Goal: Task Accomplishment & Management: Use online tool/utility

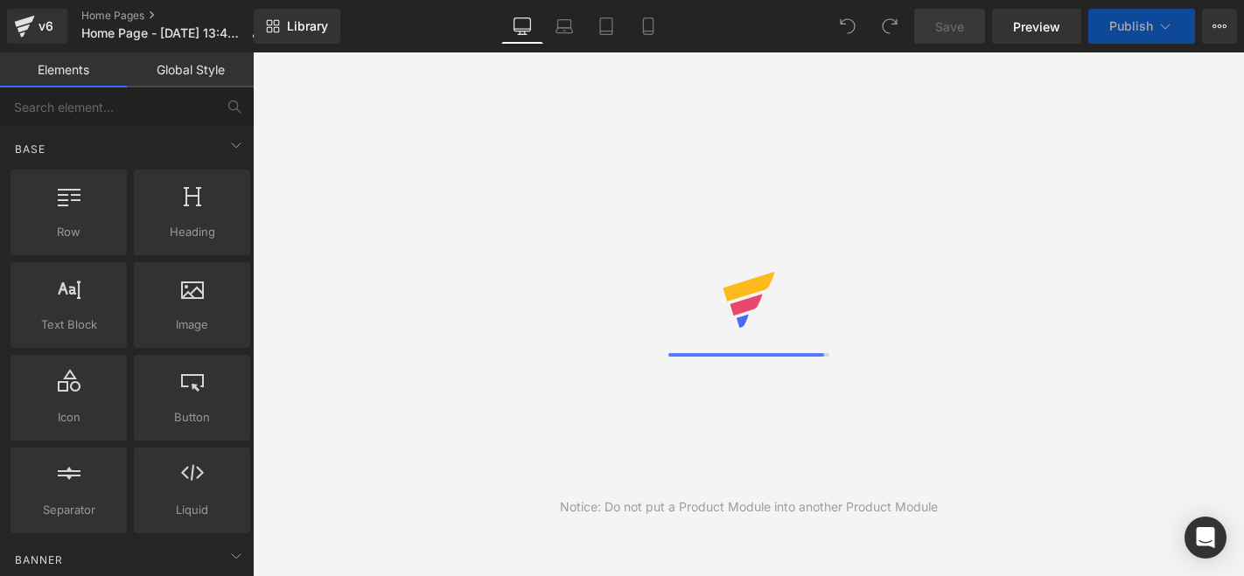
click at [1222, 23] on icon at bounding box center [1219, 26] width 14 height 14
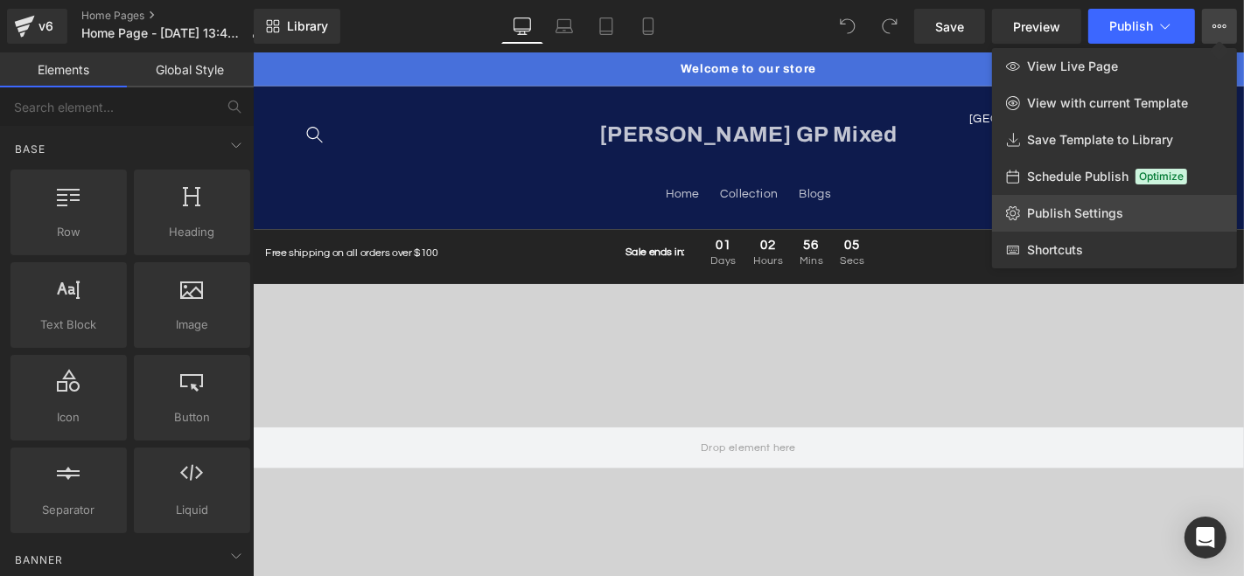
click at [1105, 220] on span "Publish Settings" at bounding box center [1075, 214] width 96 height 16
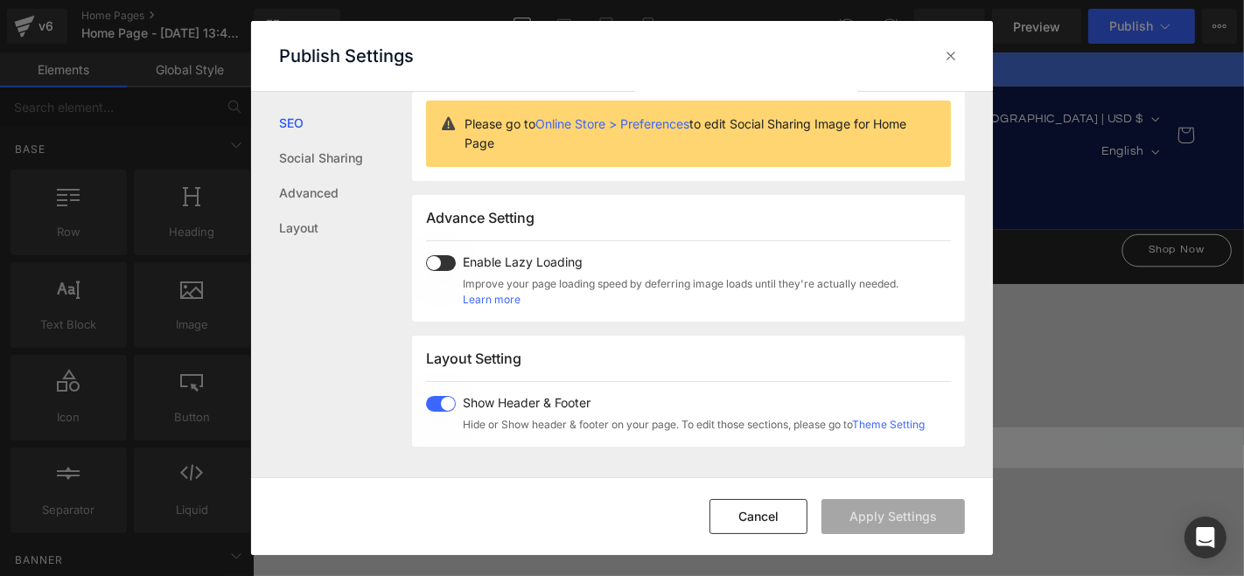
scroll to position [388, 0]
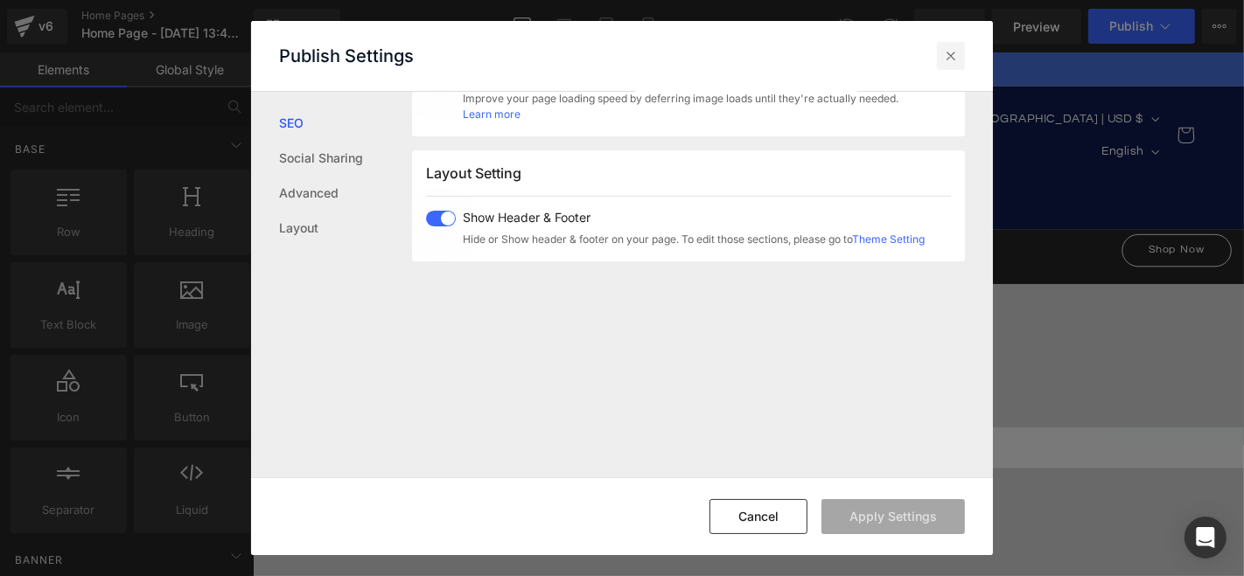
click at [954, 55] on icon at bounding box center [950, 55] width 17 height 17
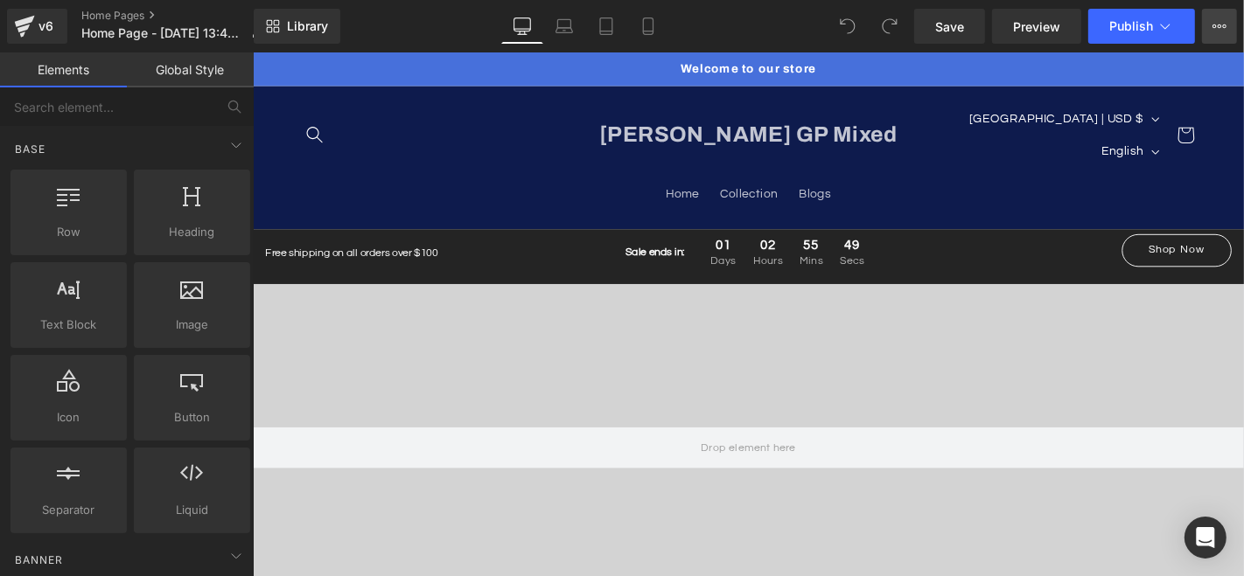
click at [1223, 24] on icon at bounding box center [1225, 25] width 4 height 3
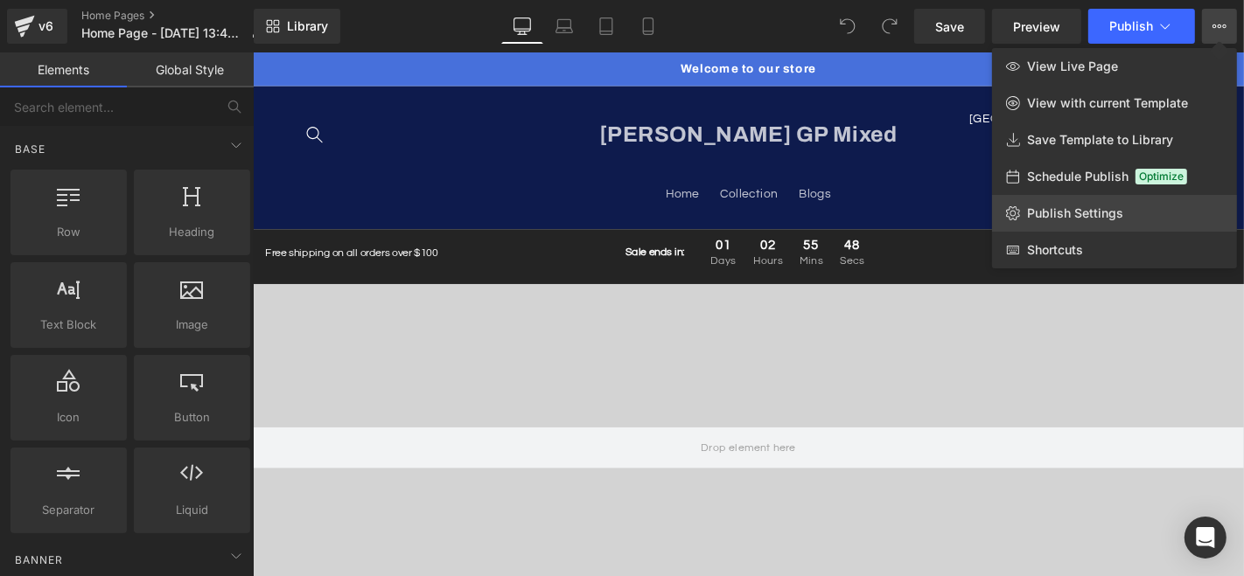
click at [1112, 204] on link "Publish Settings" at bounding box center [1114, 213] width 245 height 37
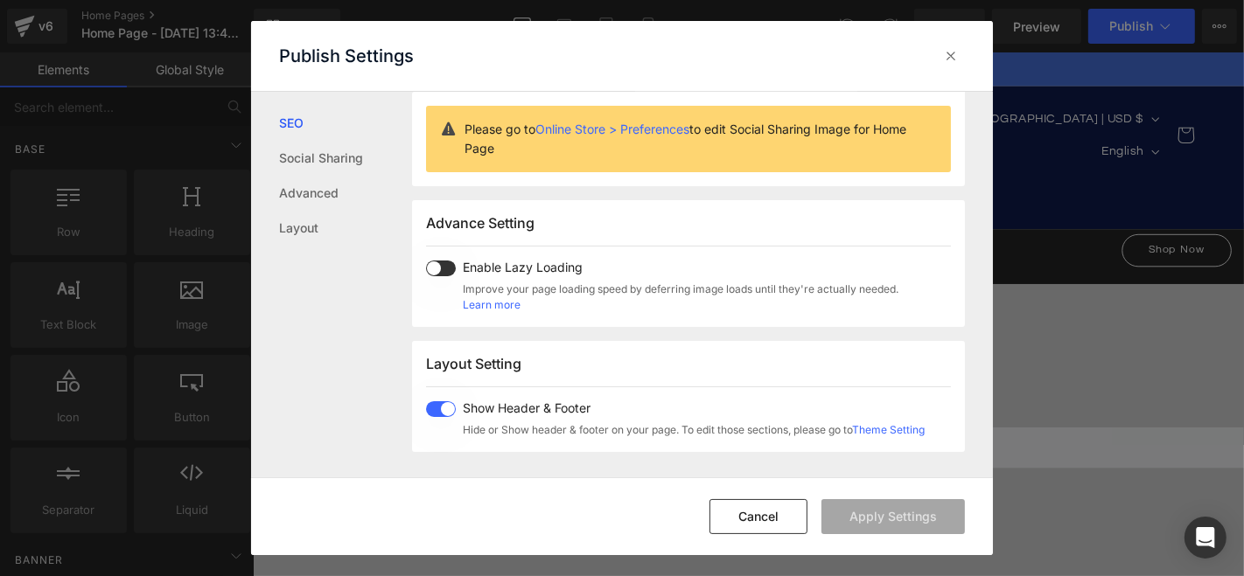
scroll to position [237, 0]
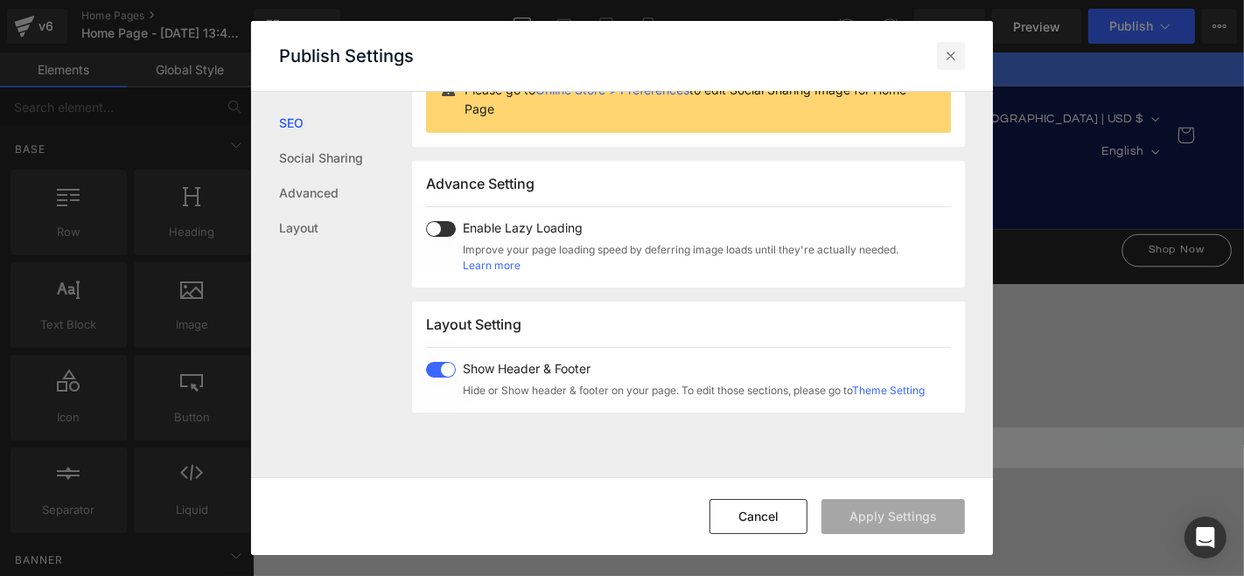
click at [962, 56] on div at bounding box center [951, 56] width 28 height 28
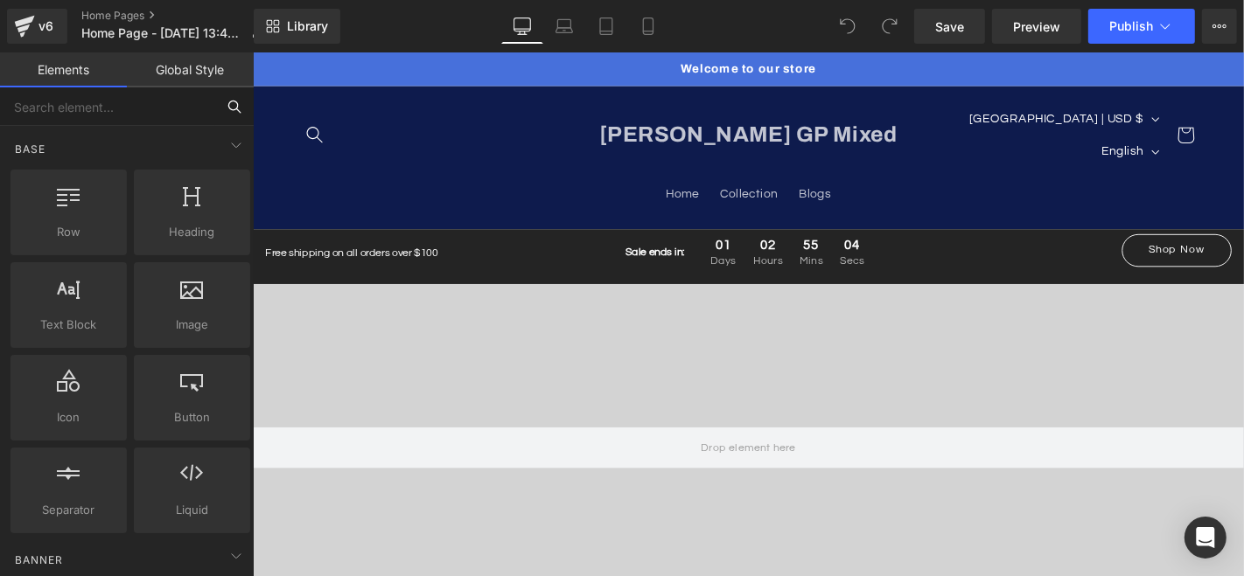
click at [85, 112] on input "text" at bounding box center [107, 106] width 215 height 38
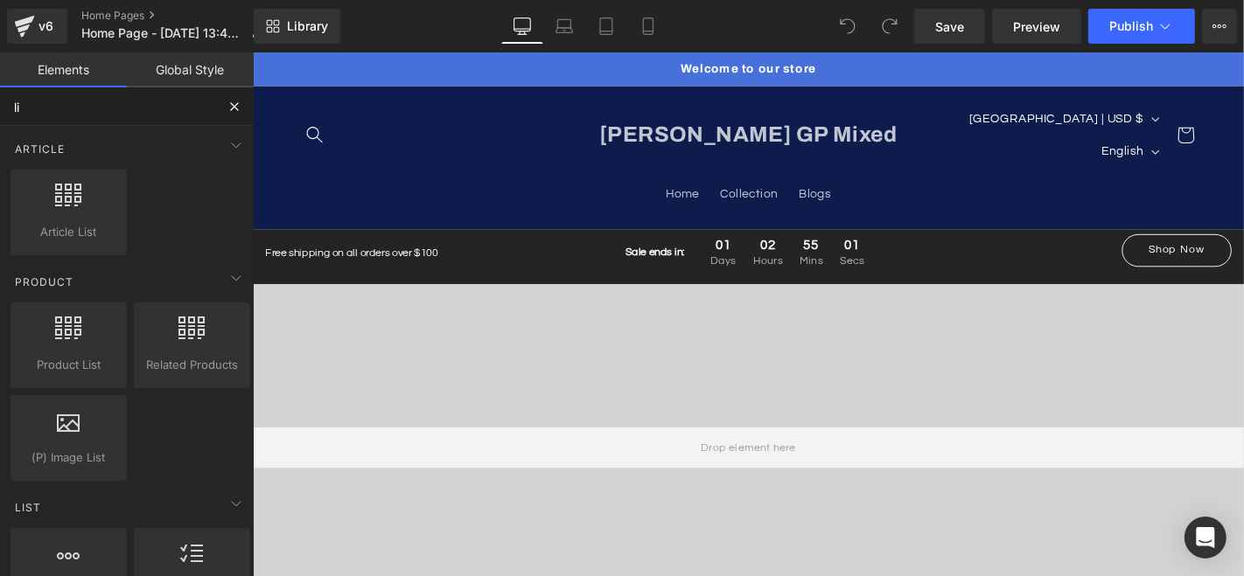
type input "liq"
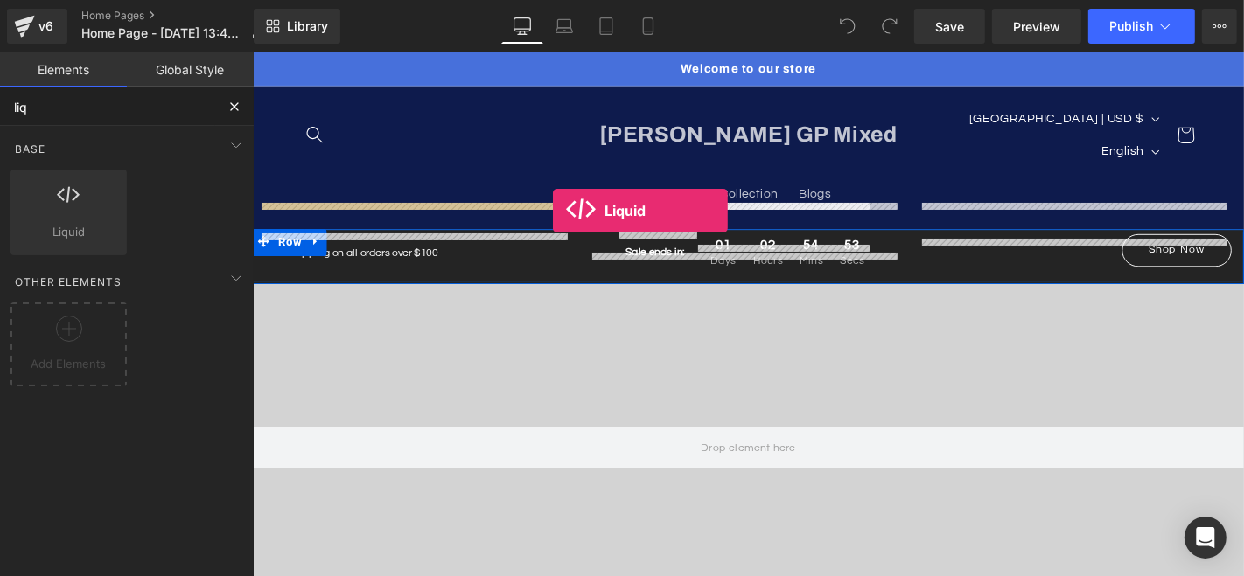
drag, startPoint x: 314, startPoint y: 282, endPoint x: 572, endPoint y: 220, distance: 265.1
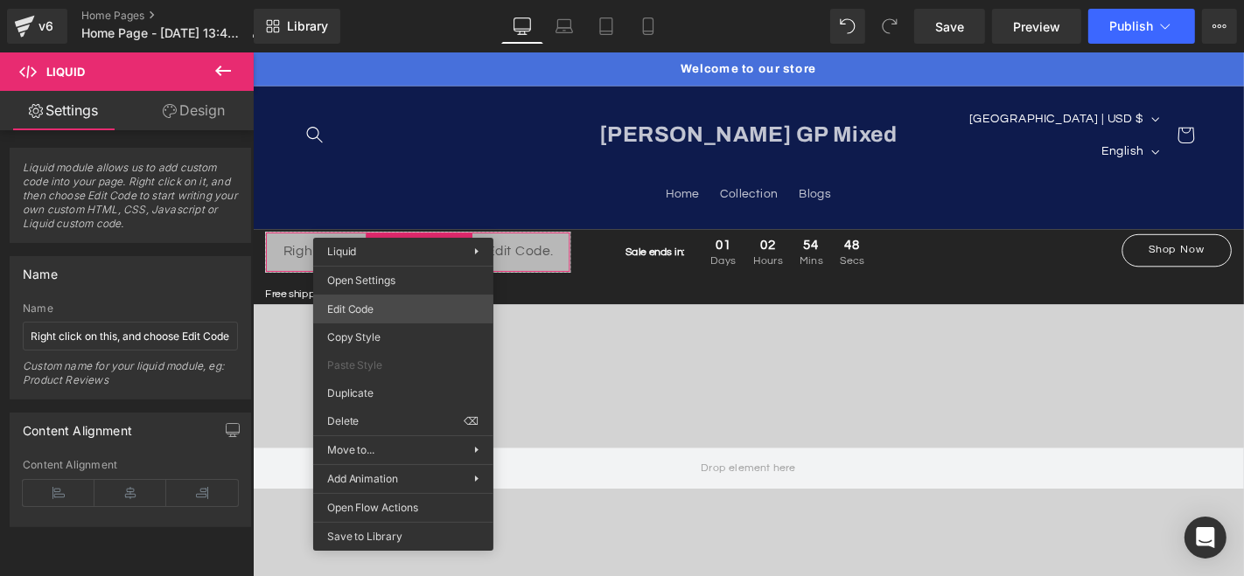
click at [374, 0] on div "Liquid You are previewing how the will restyle your page. You can not edit Elem…" at bounding box center [622, 0] width 1244 height 0
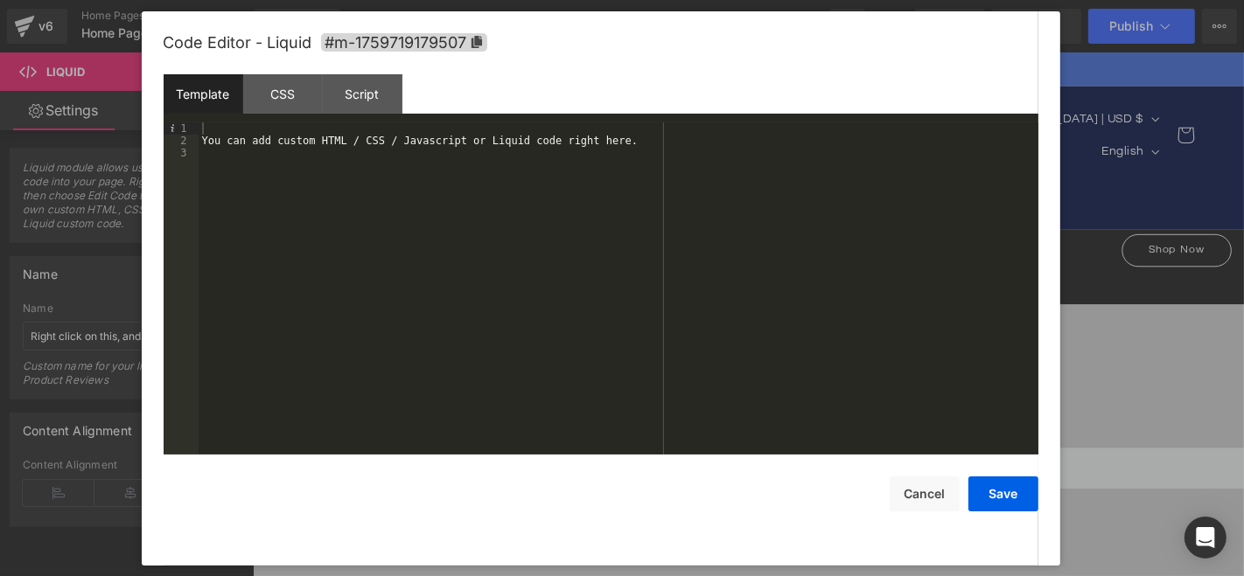
click at [280, 148] on div "You can add custom HTML / CSS / Javascript or Liquid code right here." at bounding box center [619, 300] width 840 height 357
drag, startPoint x: 927, startPoint y: 493, endPoint x: 674, endPoint y: 527, distance: 255.0
click at [927, 492] on button "Cancel" at bounding box center [924, 494] width 70 height 35
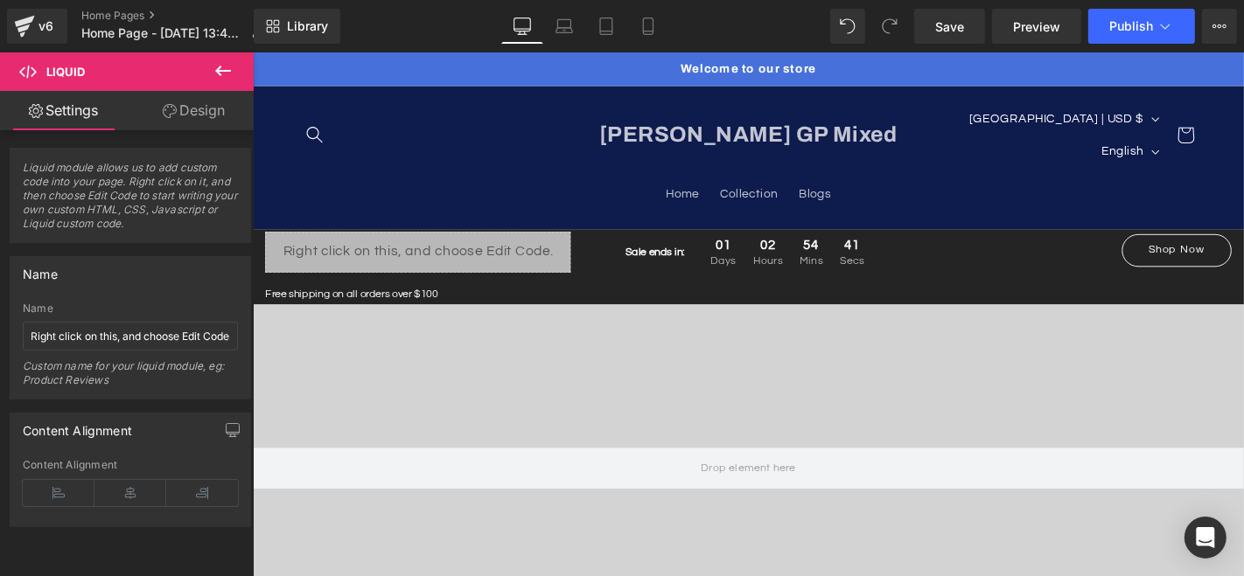
click at [222, 68] on icon at bounding box center [223, 70] width 21 height 21
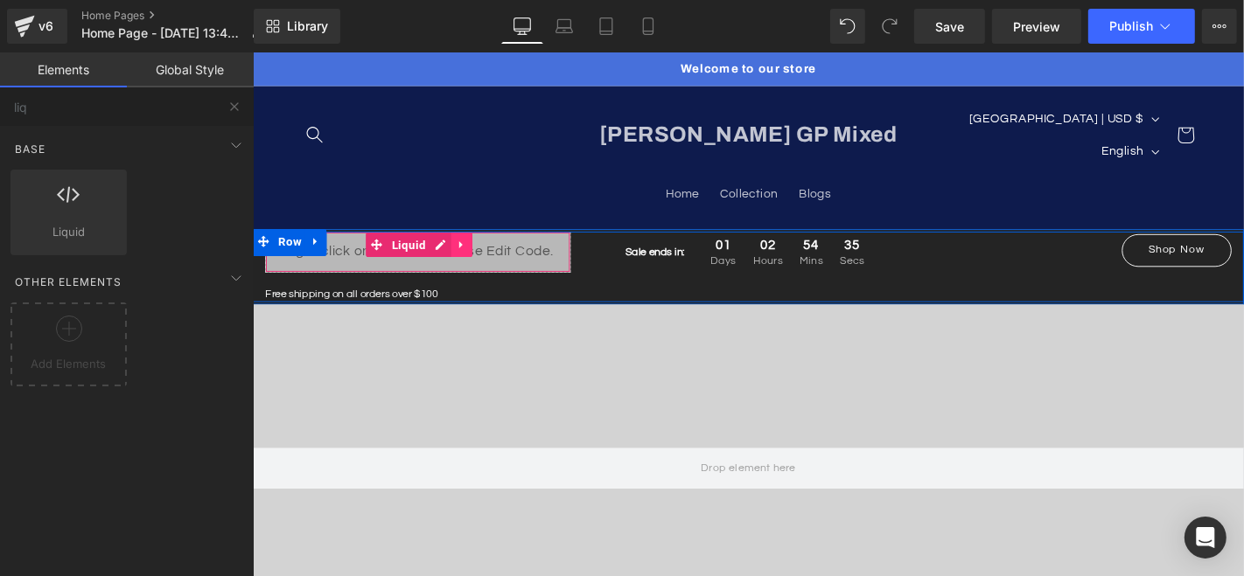
click at [469, 250] on icon at bounding box center [475, 256] width 12 height 13
click at [483, 251] on icon at bounding box center [486, 257] width 12 height 12
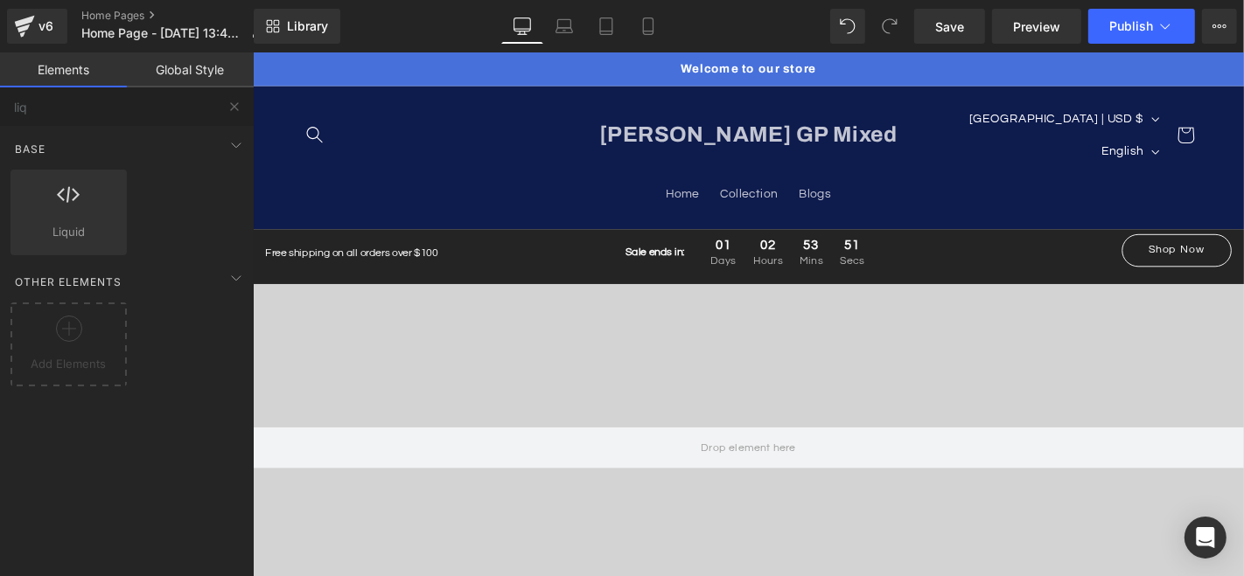
drag, startPoint x: 725, startPoint y: 24, endPoint x: 693, endPoint y: 25, distance: 32.4
click at [693, 25] on div "Library Desktop Desktop Laptop Tablet Mobile Save Preview Publish Scheduled Vie…" at bounding box center [749, 26] width 990 height 35
drag, startPoint x: 219, startPoint y: 82, endPoint x: 64, endPoint y: 204, distance: 196.8
click at [64, 204] on icon at bounding box center [69, 195] width 23 height 23
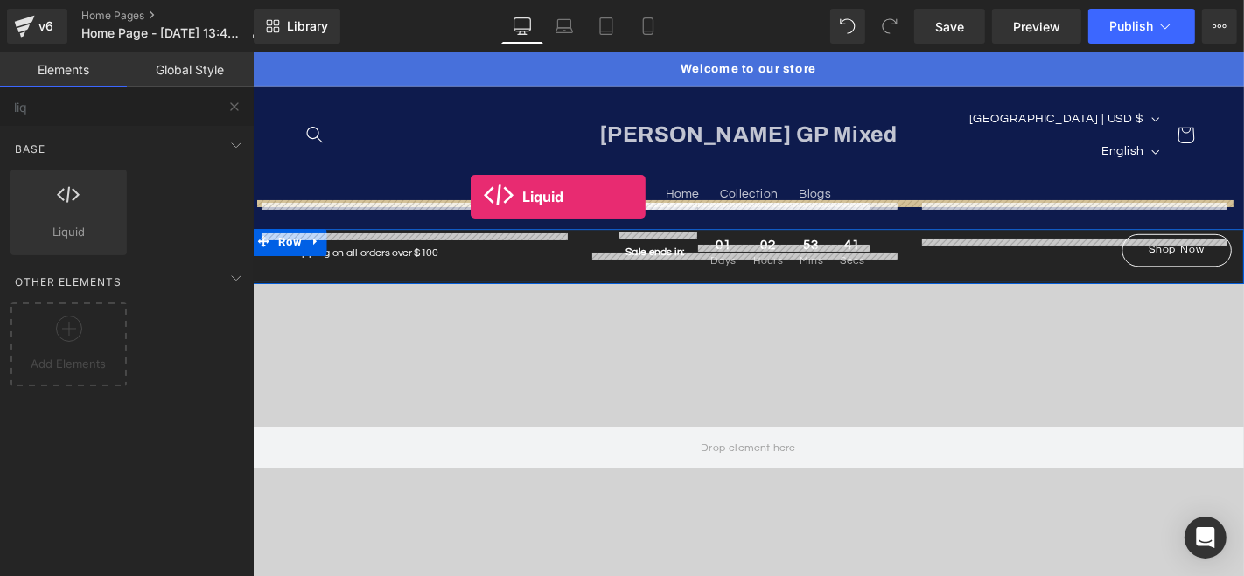
drag, startPoint x: 317, startPoint y: 251, endPoint x: 484, endPoint y: 206, distance: 174.0
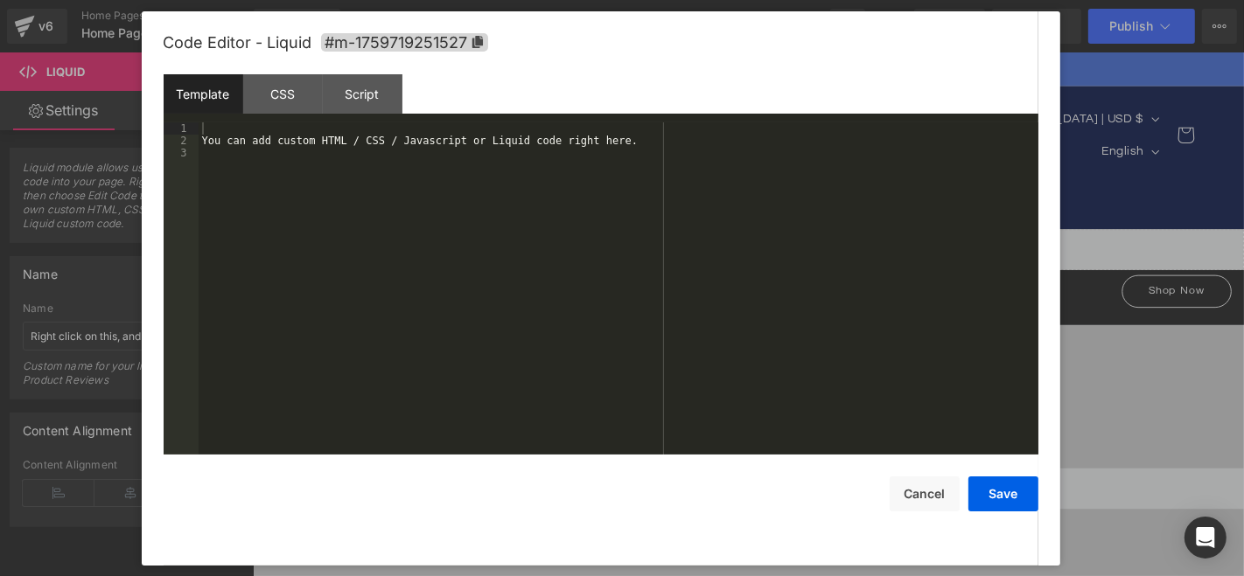
click at [703, 0] on div "Liquid You are previewing how the will restyle your page. You can not edit Elem…" at bounding box center [622, 0] width 1244 height 0
click at [297, 145] on div "You can add custom HTML / CSS / Javascript or Liquid code right here." at bounding box center [619, 300] width 840 height 357
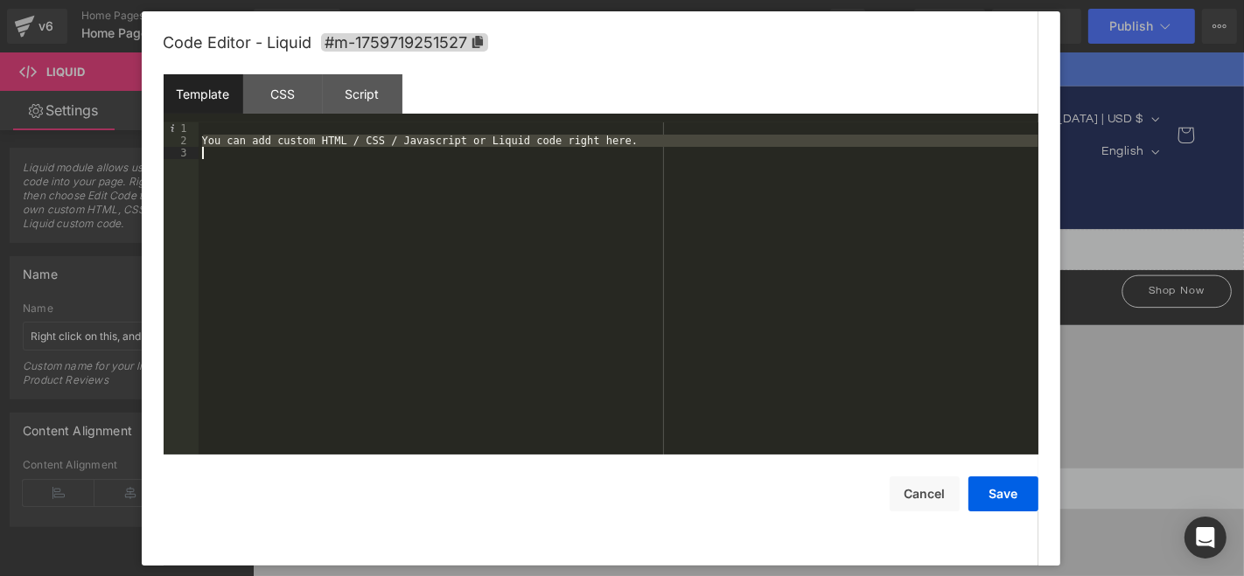
click at [297, 145] on div "You can add custom HTML / CSS / Javascript or Liquid code right here." at bounding box center [619, 300] width 840 height 357
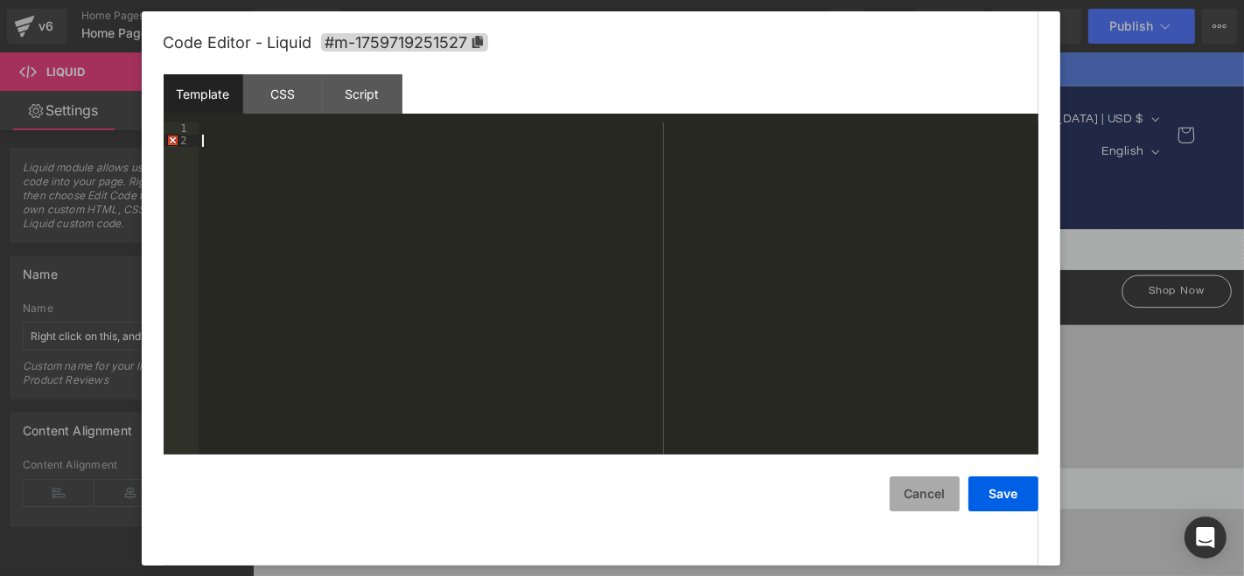
click at [900, 503] on button "Cancel" at bounding box center [924, 494] width 70 height 35
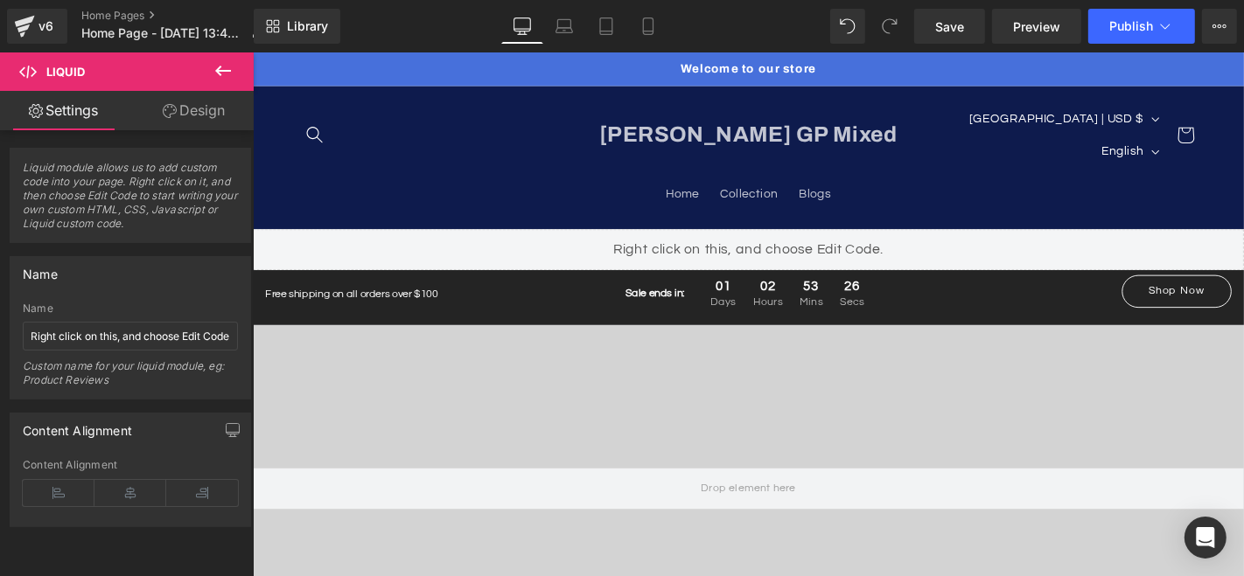
drag, startPoint x: 220, startPoint y: 68, endPoint x: 15, endPoint y: 28, distance: 209.4
click at [220, 68] on icon at bounding box center [223, 70] width 21 height 21
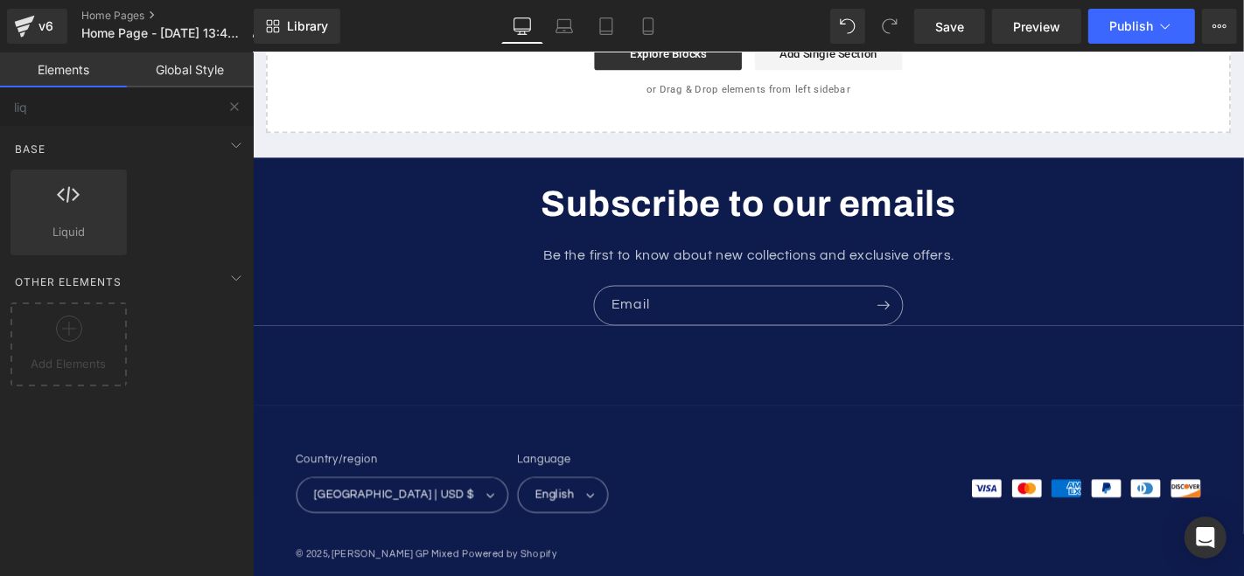
scroll to position [5660, 0]
